Goal: Information Seeking & Learning: Learn about a topic

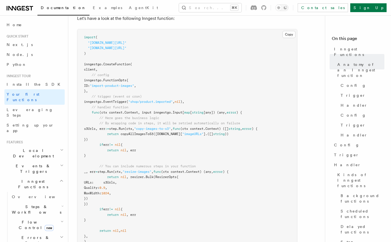
click at [305, 7] on div "Contact sales Sign Up" at bounding box center [316, 7] width 141 height 9
click at [266, 7] on icon at bounding box center [263, 7] width 5 height 5
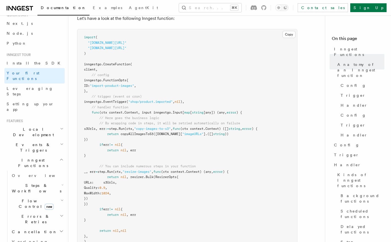
scroll to position [21, 0]
click at [46, 139] on h2 "Events & Triggers" at bounding box center [34, 146] width 60 height 15
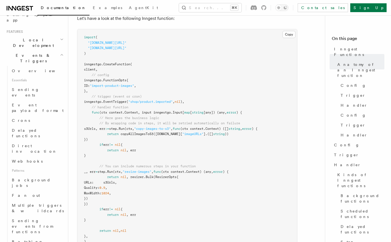
scroll to position [110, 0]
click at [51, 85] on link "Sending events" at bounding box center [37, 92] width 55 height 15
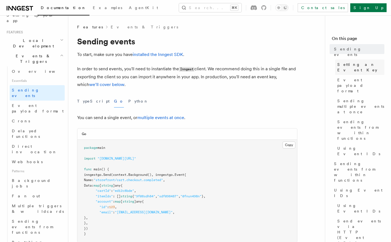
click at [375, 59] on link "Setting an Event Key" at bounding box center [359, 66] width 49 height 15
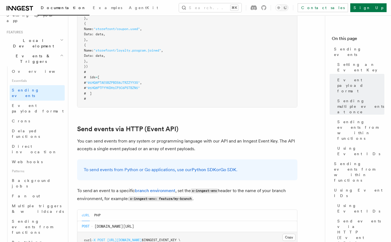
scroll to position [737, 0]
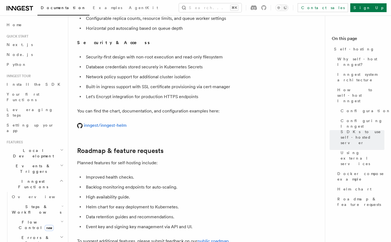
scroll to position [2123, 0]
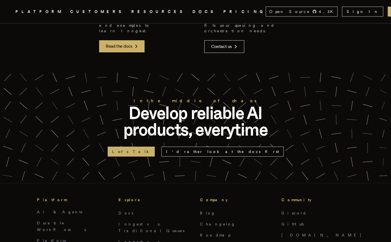
scroll to position [1292, 0]
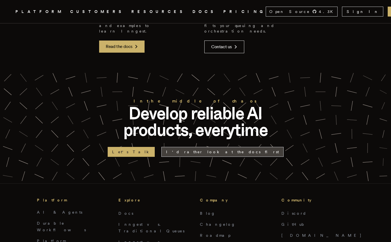
click at [223, 147] on link "I'd rather look at the docs first" at bounding box center [222, 152] width 122 height 10
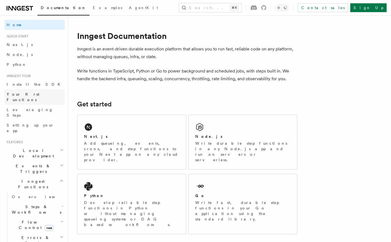
click at [52, 95] on link "Your first Functions" at bounding box center [34, 96] width 60 height 15
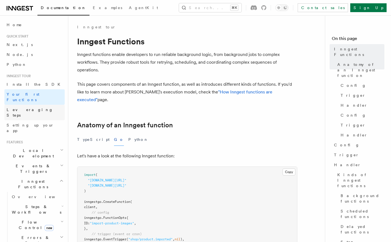
click at [50, 105] on link "Leveraging Steps" at bounding box center [34, 112] width 60 height 15
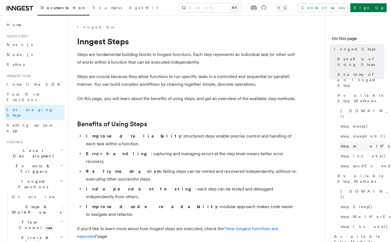
click at [373, 143] on span "step.waitForEvent()" at bounding box center [382, 146] width 82 height 6
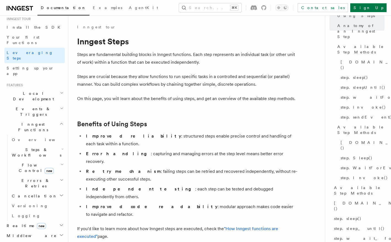
scroll to position [58, 0]
click at [52, 159] on h2 "Flow Control new" at bounding box center [37, 166] width 55 height 15
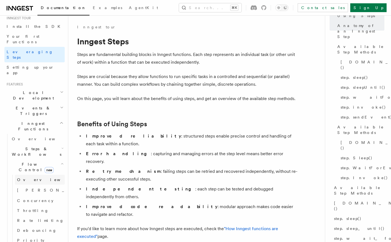
click at [47, 175] on link "Overview" at bounding box center [40, 180] width 50 height 10
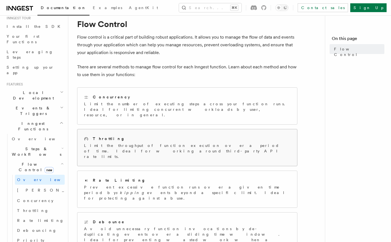
scroll to position [18, 0]
click at [46, 175] on link "Overview" at bounding box center [40, 180] width 50 height 10
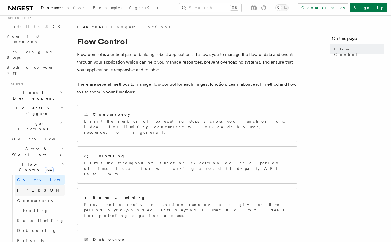
click at [47, 185] on link "[PERSON_NAME] new" at bounding box center [40, 190] width 50 height 11
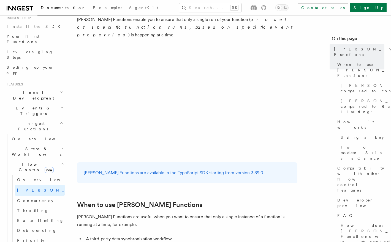
scroll to position [72, 0]
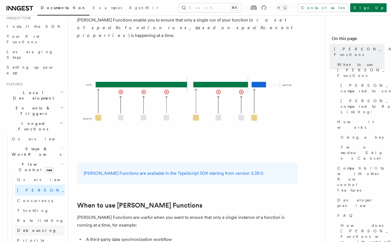
click at [31, 228] on span "Debouncing" at bounding box center [37, 230] width 40 height 4
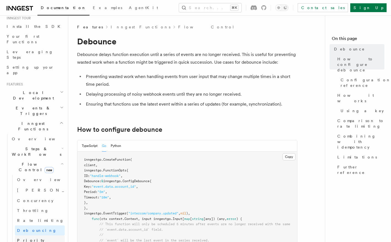
click at [41, 235] on link "Priority" at bounding box center [40, 240] width 50 height 10
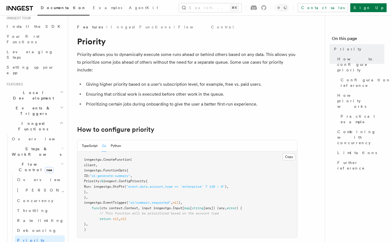
click at [61, 163] on icon "button" at bounding box center [62, 163] width 2 height 1
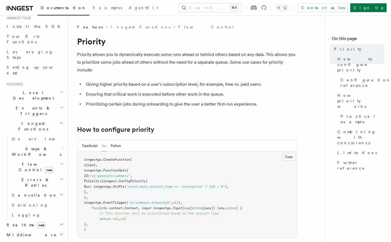
click at [60, 177] on icon "button" at bounding box center [62, 179] width 4 height 4
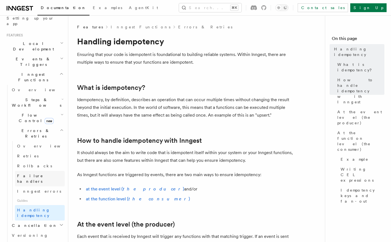
scroll to position [115, 0]
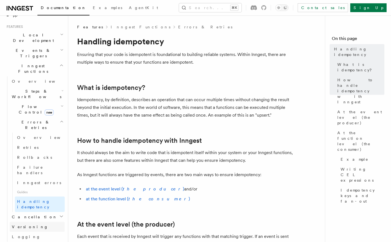
click at [45, 222] on link "Versioning" at bounding box center [37, 227] width 55 height 10
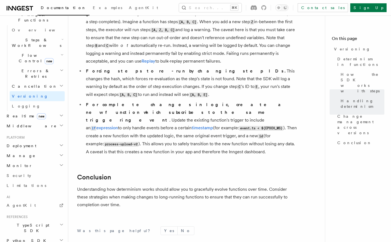
scroll to position [421, 0]
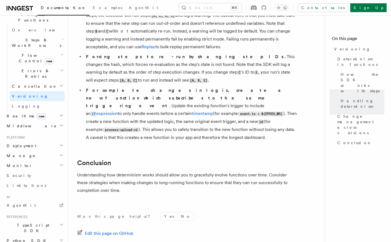
click at [50, 121] on h2 "Middleware" at bounding box center [34, 126] width 60 height 10
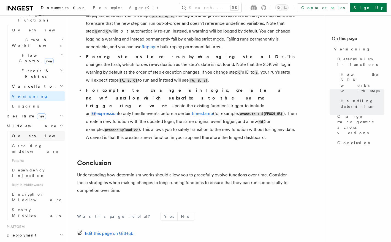
click at [49, 131] on link "Overview" at bounding box center [37, 136] width 55 height 10
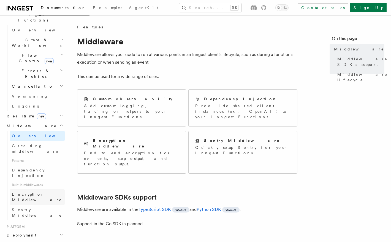
click at [48, 192] on span "Encryption Middleware" at bounding box center [37, 197] width 50 height 10
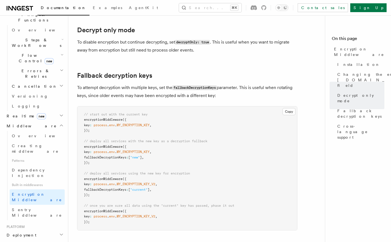
scroll to position [313, 0]
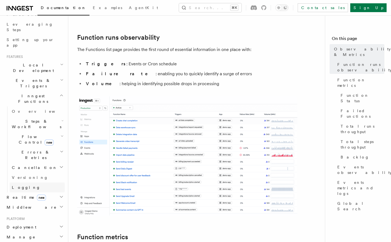
scroll to position [76, 0]
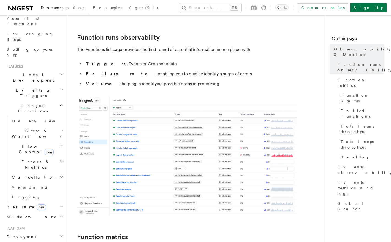
click at [53, 85] on h2 "Events & Triggers" at bounding box center [34, 92] width 60 height 15
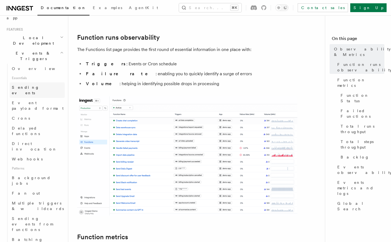
scroll to position [113, 0]
click at [50, 172] on link "Background jobs" at bounding box center [37, 179] width 55 height 15
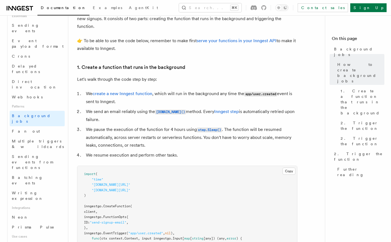
scroll to position [162, 0]
click at [39, 92] on link "Webhooks" at bounding box center [37, 97] width 55 height 10
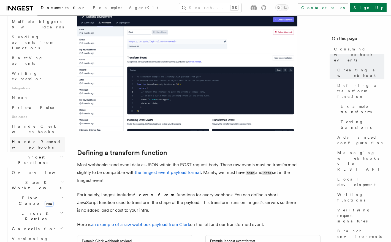
scroll to position [294, 0]
click at [50, 223] on h2 "Cancellation" at bounding box center [37, 228] width 55 height 10
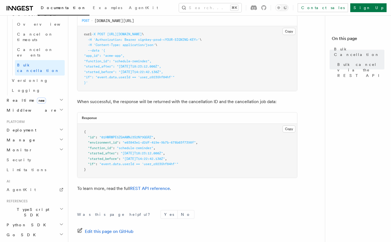
scroll to position [217, 0]
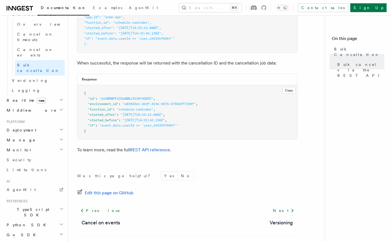
click at [32, 230] on h2 "Go SDK" at bounding box center [34, 235] width 60 height 10
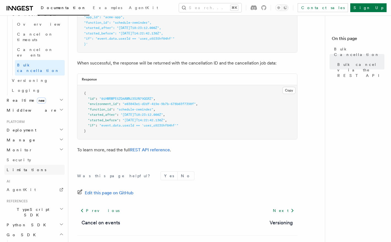
click at [30, 165] on link "Limitations" at bounding box center [34, 170] width 60 height 10
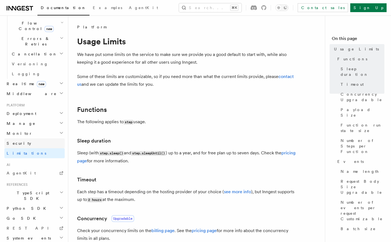
click at [30, 138] on link "Security" at bounding box center [34, 143] width 60 height 10
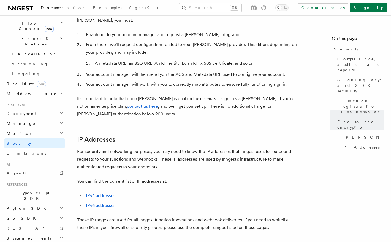
scroll to position [632, 0]
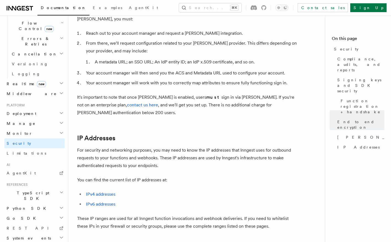
click at [36, 213] on h2 "Go SDK" at bounding box center [34, 218] width 60 height 10
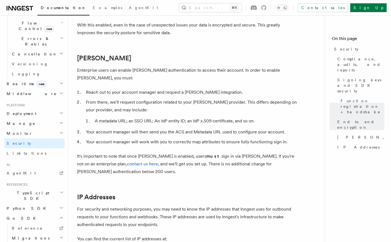
scroll to position [574, 0]
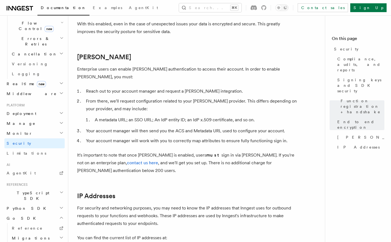
click at [303, 11] on div "Contact sales Sign Up" at bounding box center [316, 7] width 141 height 9
click at [266, 8] on icon at bounding box center [263, 7] width 5 height 5
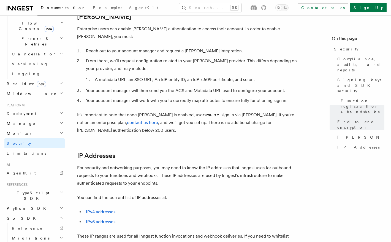
scroll to position [615, 0]
click at [102, 219] on link "IPv6 addresses" at bounding box center [100, 221] width 29 height 5
